Goal: Find specific page/section: Find specific page/section

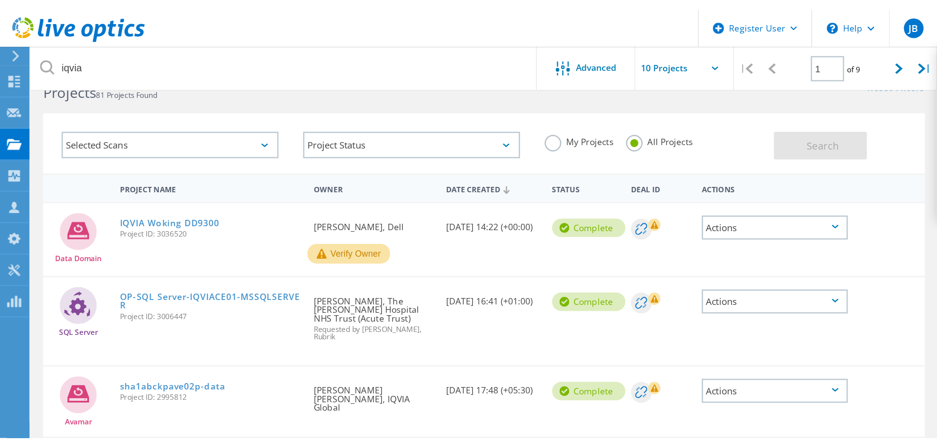
scroll to position [27, 0]
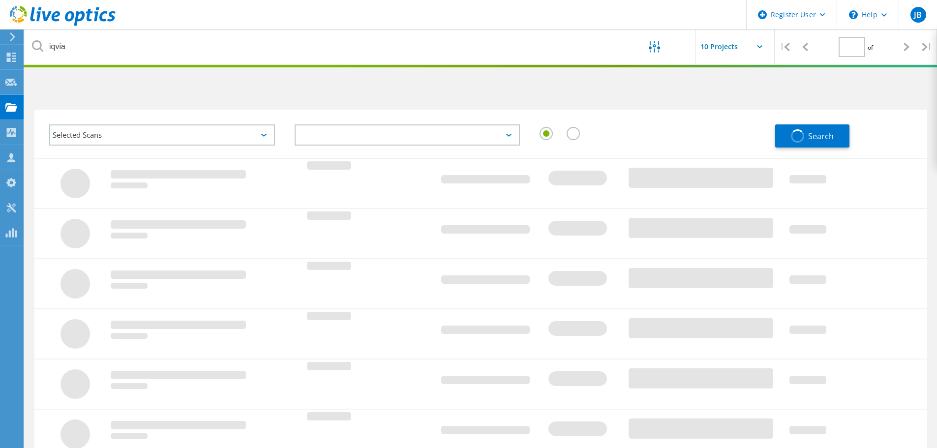
type input "1"
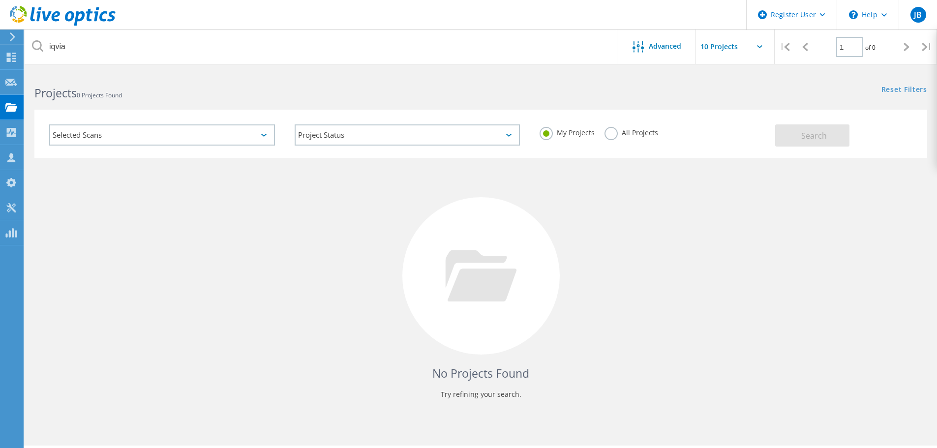
click at [622, 131] on label "All Projects" at bounding box center [631, 131] width 54 height 9
click at [0, 0] on input "All Projects" at bounding box center [0, 0] width 0 height 0
click at [809, 137] on span "Search" at bounding box center [814, 135] width 26 height 11
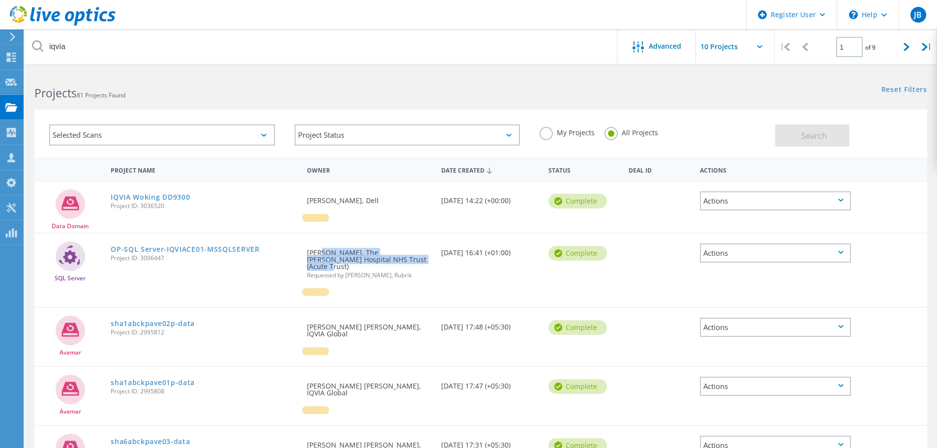
drag, startPoint x: 319, startPoint y: 253, endPoint x: 398, endPoint y: 258, distance: 79.8
click at [398, 258] on div "Requested By [PERSON_NAME], The [PERSON_NAME] Hospital NHS Trust (Acute Trust) …" at bounding box center [369, 261] width 134 height 55
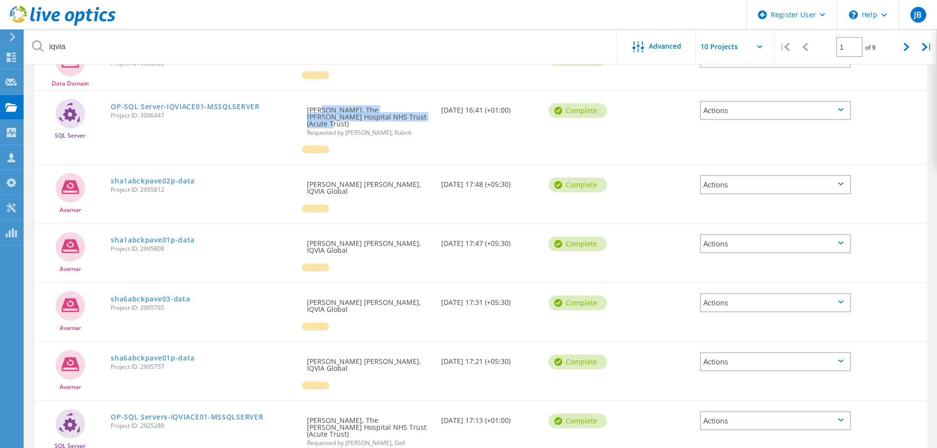
scroll to position [148, 0]
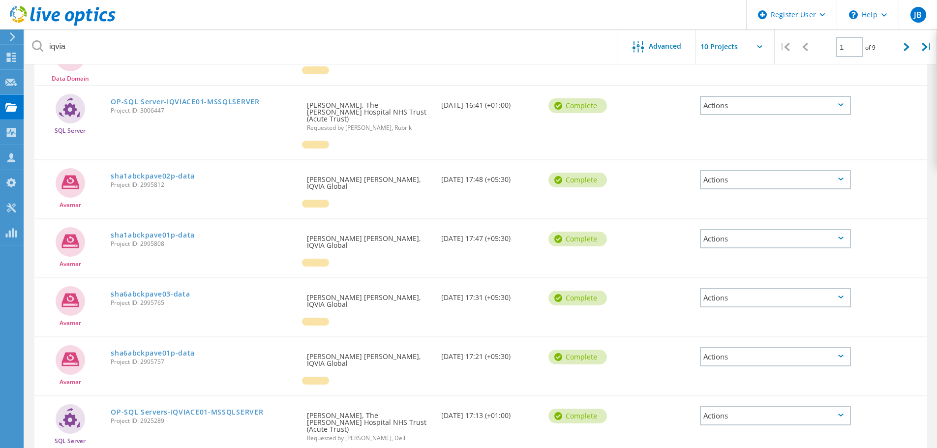
click at [490, 318] on div "Avamar sha6abckpave03-data Project ID: 2995765 Requested By [PERSON_NAME] [PERS…" at bounding box center [480, 307] width 893 height 58
drag, startPoint x: 478, startPoint y: 292, endPoint x: 441, endPoint y: 291, distance: 37.4
click at [441, 291] on div "Date Created [DATE] 17:31 (+05:30)" at bounding box center [489, 294] width 107 height 32
